Goal: Transaction & Acquisition: Purchase product/service

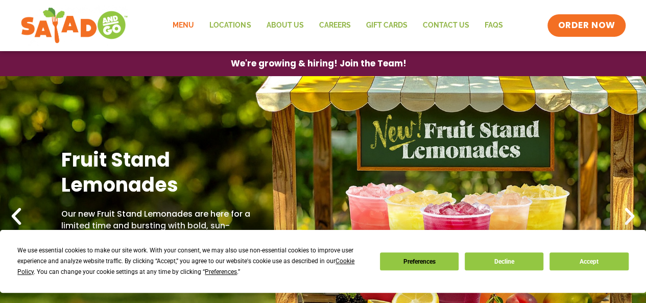
click at [185, 25] on link "Menu" at bounding box center [183, 25] width 37 height 23
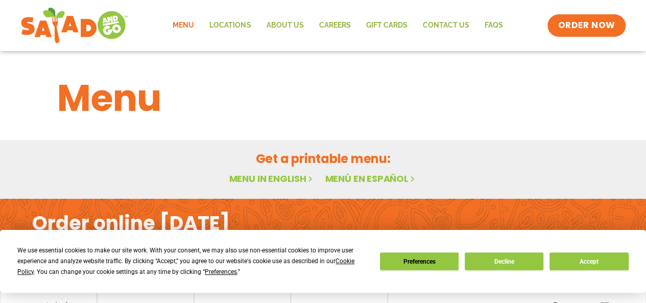
scroll to position [51, 0]
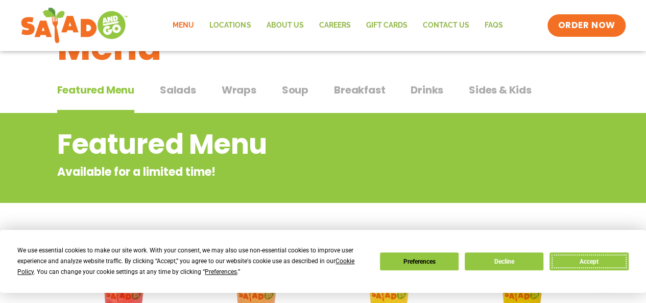
click at [594, 264] on button "Accept" at bounding box center [589, 261] width 79 height 18
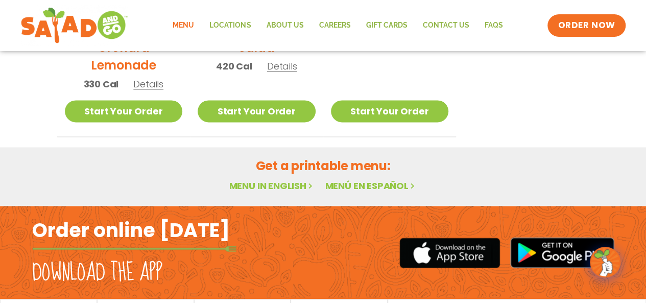
scroll to position [664, 0]
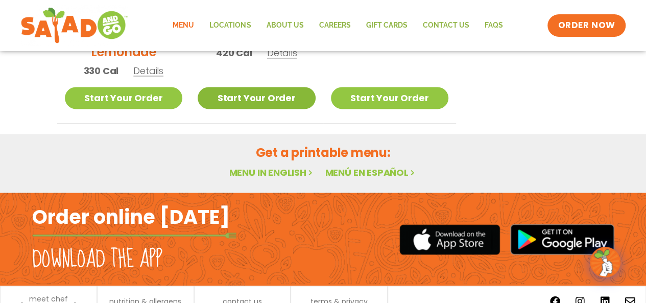
click at [227, 90] on link "Start Your Order" at bounding box center [257, 98] width 118 height 22
